Goal: Find contact information: Find contact information

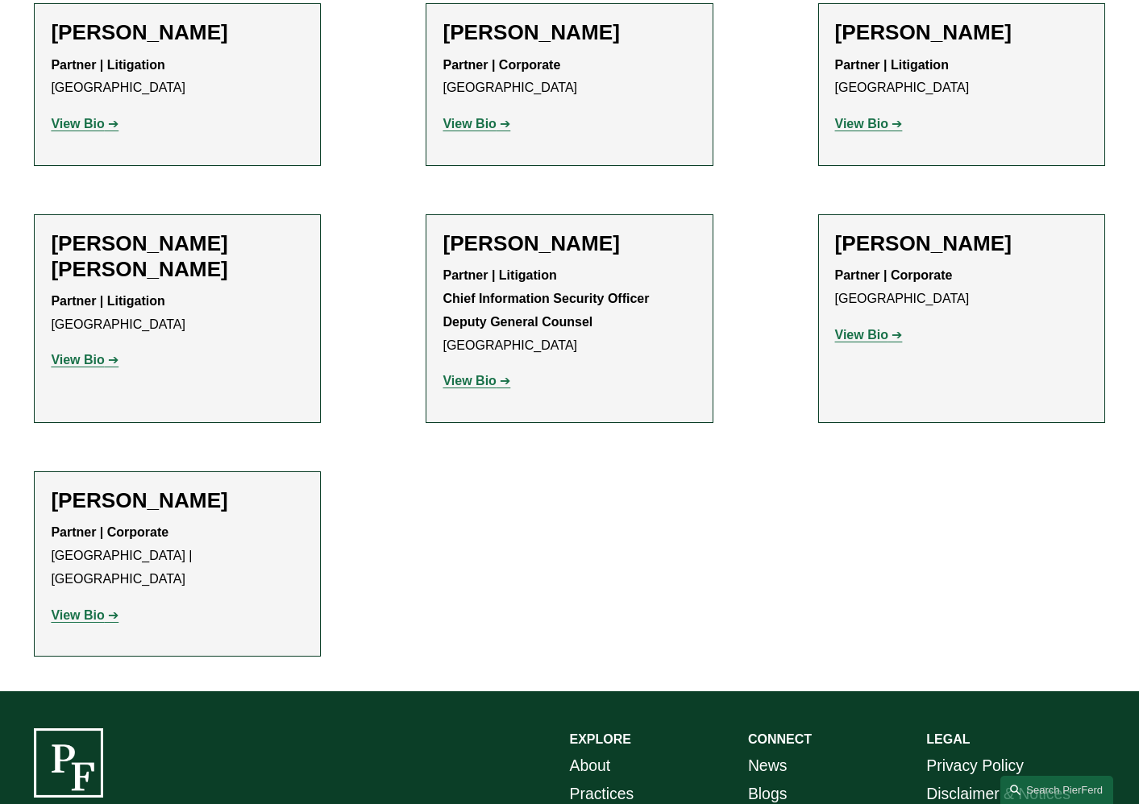
scroll to position [894, 0]
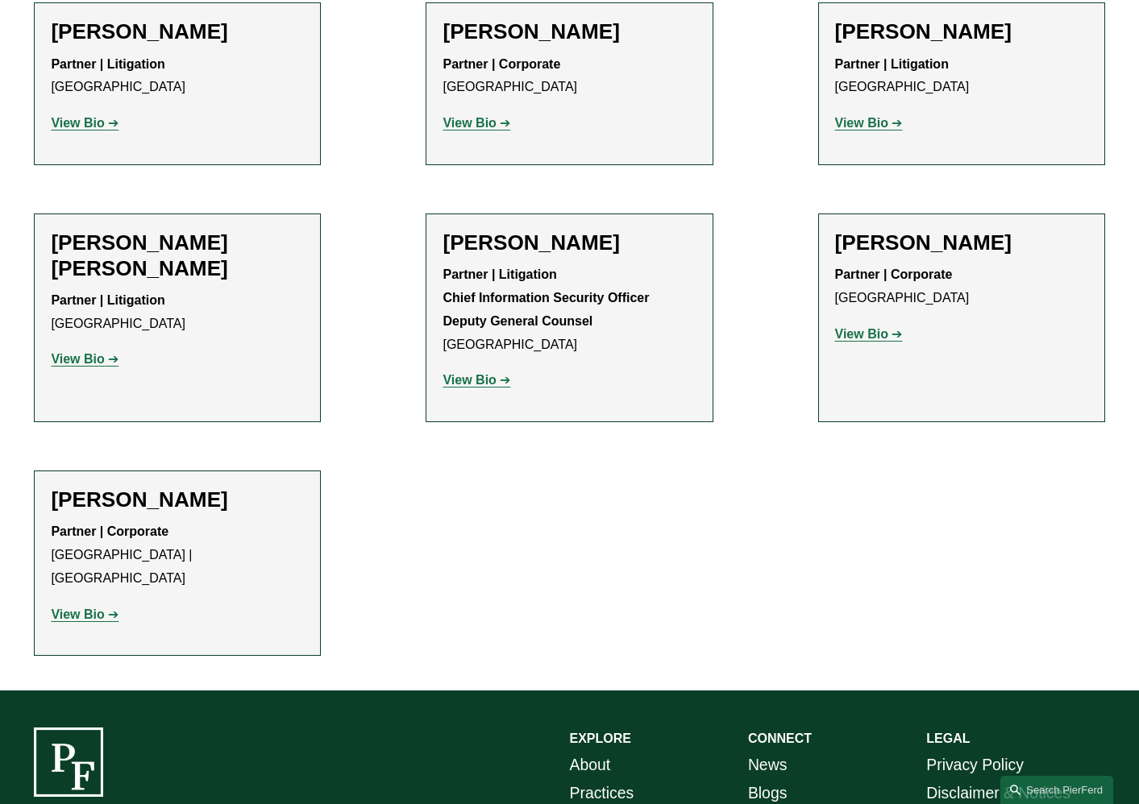
click at [463, 385] on strong "View Bio" at bounding box center [468, 380] width 53 height 14
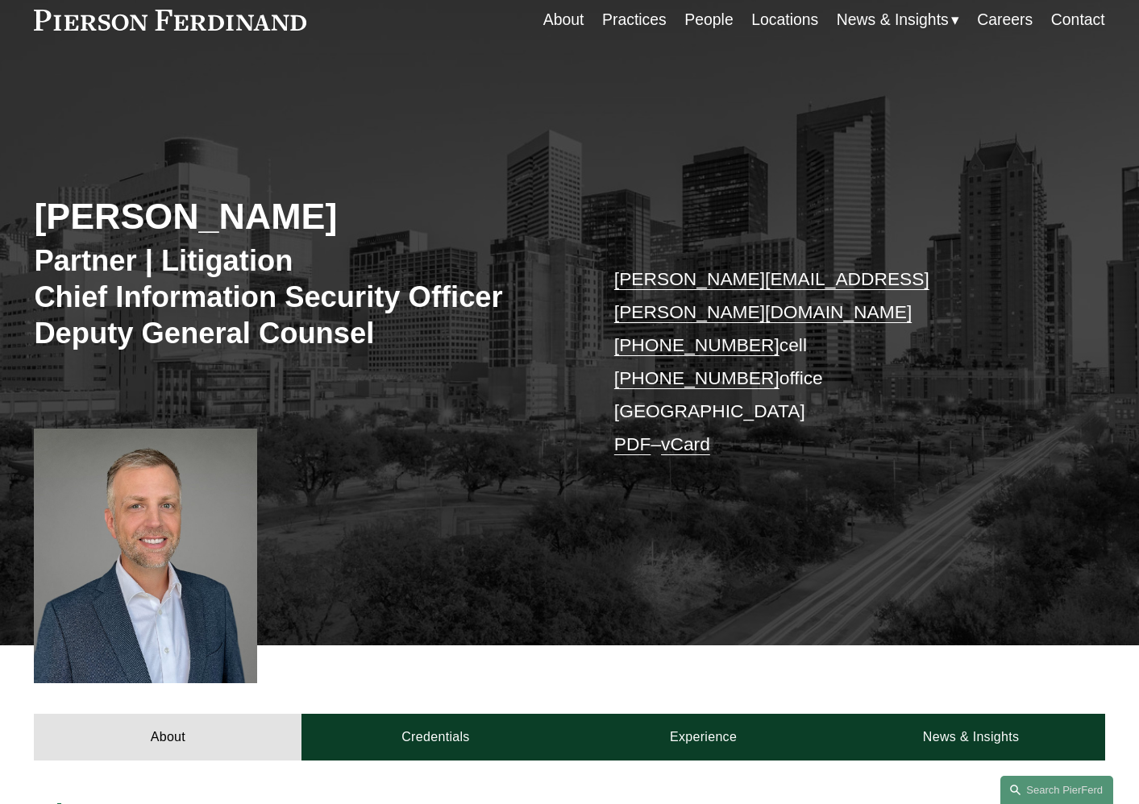
scroll to position [19, 0]
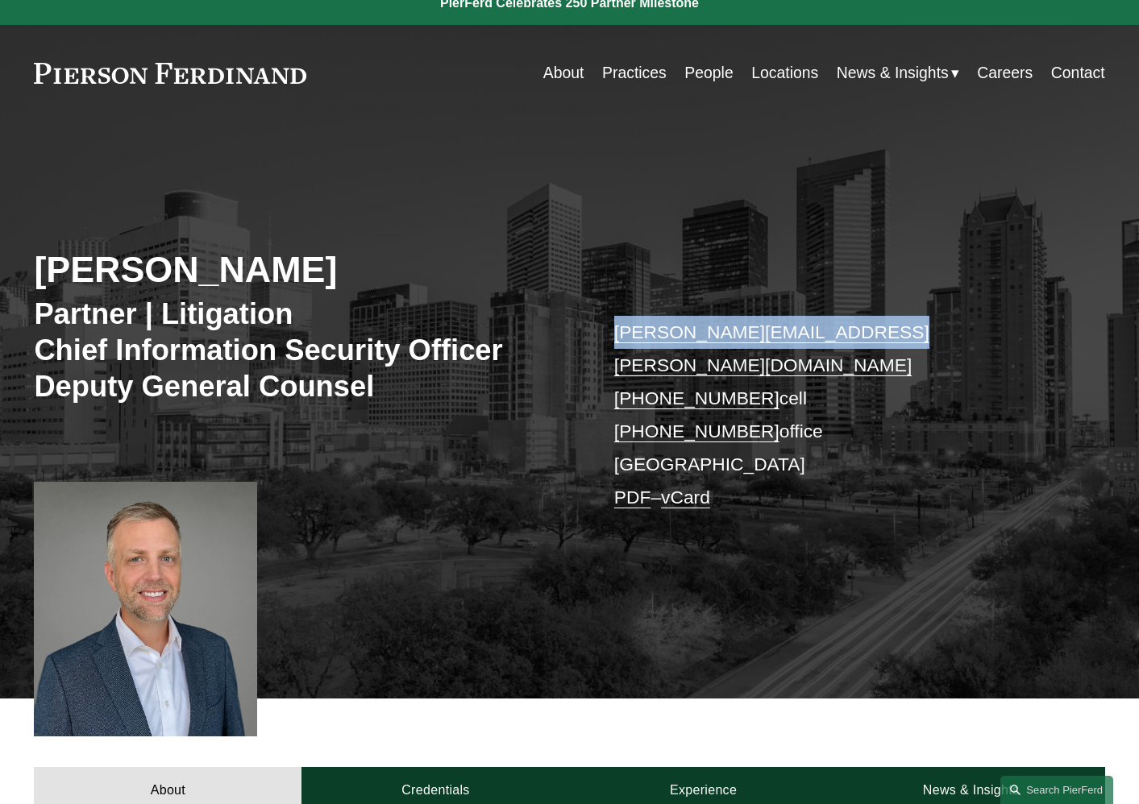
drag, startPoint x: 871, startPoint y: 330, endPoint x: 629, endPoint y: 307, distance: 243.6
click at [629, 307] on div "Landon Speights Partner | Litigation Chief Information Security Officer Deputy …" at bounding box center [569, 427] width 1139 height 543
copy link "landon.speights@pierferd.com"
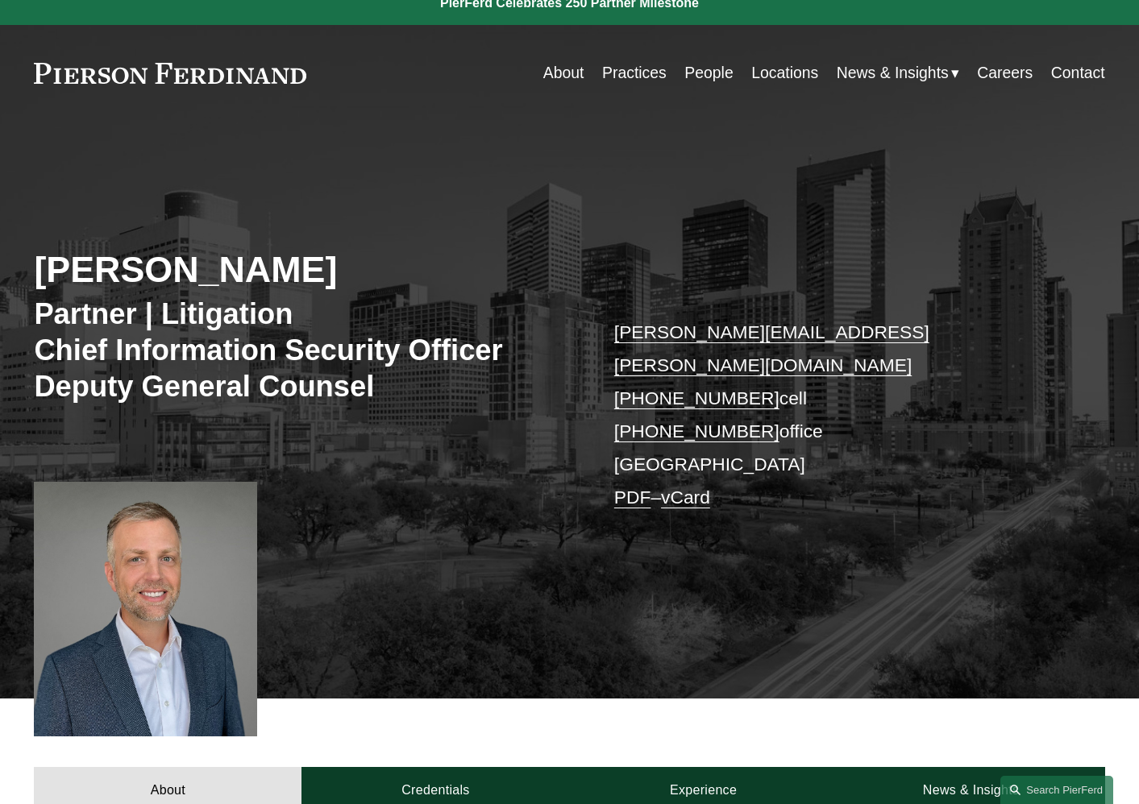
click at [948, 468] on p "landon.speights@pierferd.com +1.832.969.5880 cell +1.713.352.2604 office Housto…" at bounding box center [837, 415] width 446 height 198
